Goal: Navigation & Orientation: Find specific page/section

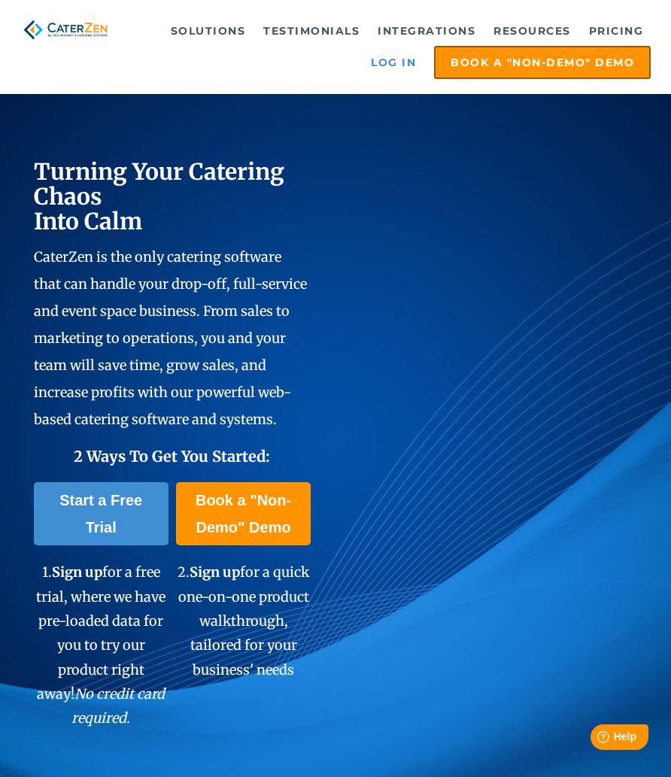
click at [400, 65] on link "Log in" at bounding box center [393, 62] width 60 height 30
click at [403, 68] on link "Log in" at bounding box center [393, 62] width 60 height 30
click at [399, 63] on link "Log in" at bounding box center [393, 62] width 60 height 30
click at [406, 68] on link "Log in" at bounding box center [393, 62] width 60 height 30
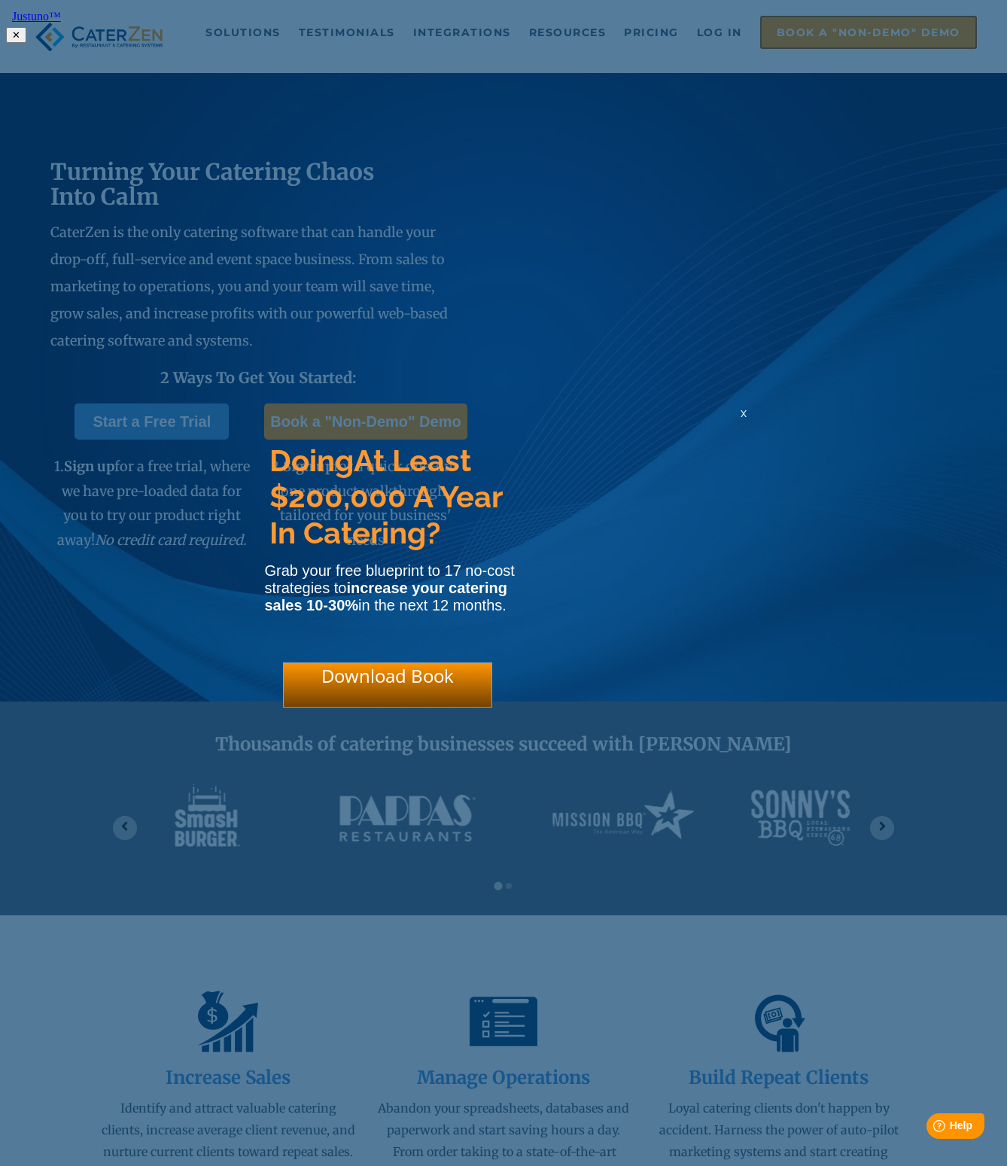
click at [671, 416] on div "x" at bounding box center [744, 413] width 24 height 14
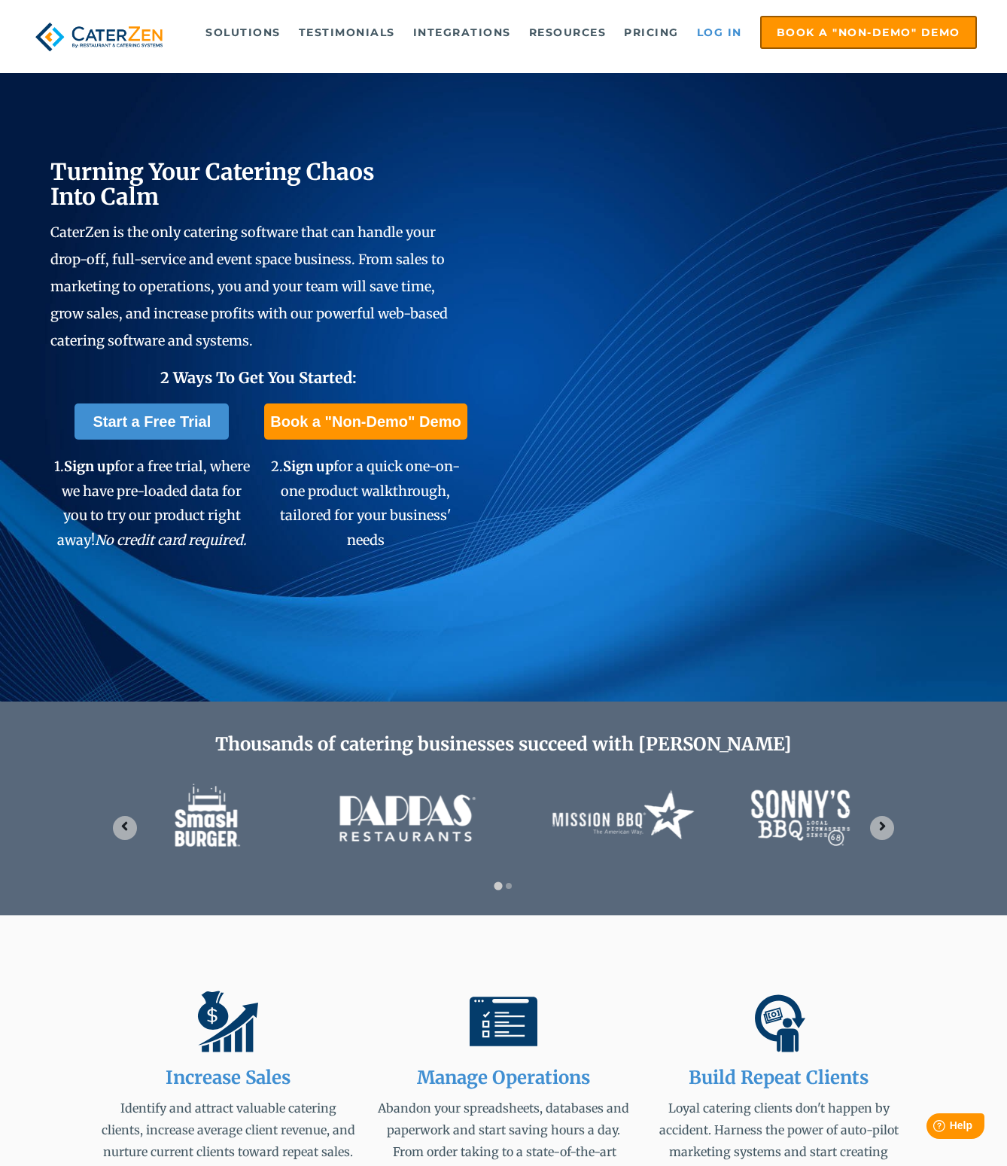
click at [671, 36] on link "Log in" at bounding box center [719, 32] width 60 height 30
